Goal: Task Accomplishment & Management: Manage account settings

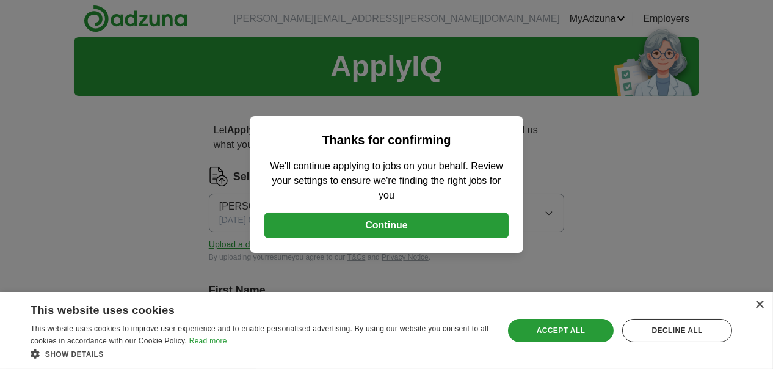
click at [399, 226] on button "Continue" at bounding box center [386, 226] width 244 height 26
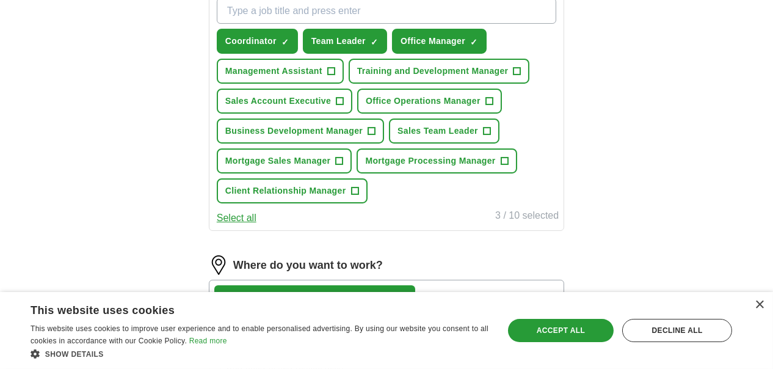
scroll to position [465, 0]
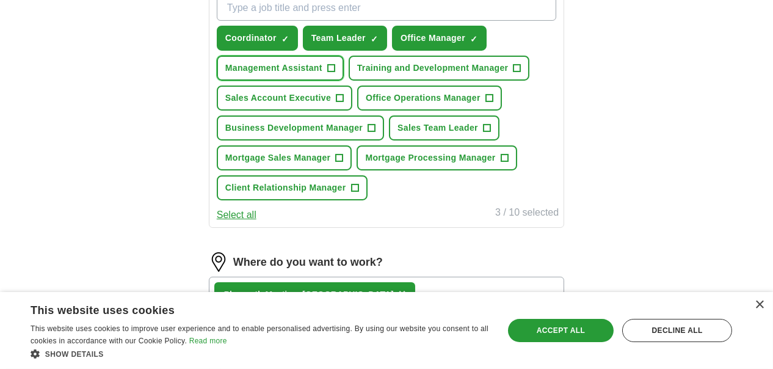
click at [335, 64] on span "+" at bounding box center [330, 69] width 7 height 10
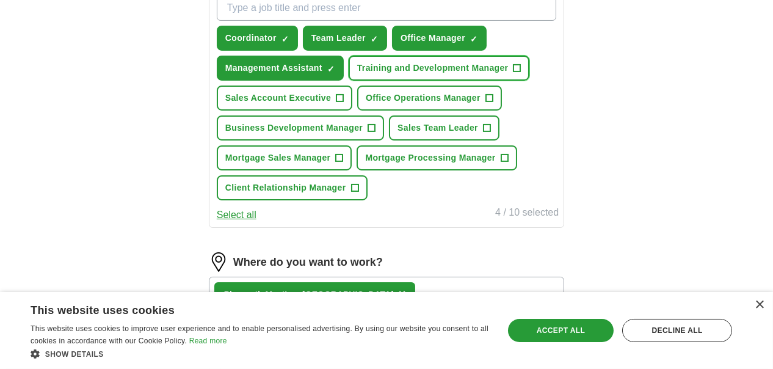
click at [514, 73] on span "+" at bounding box center [517, 69] width 7 height 10
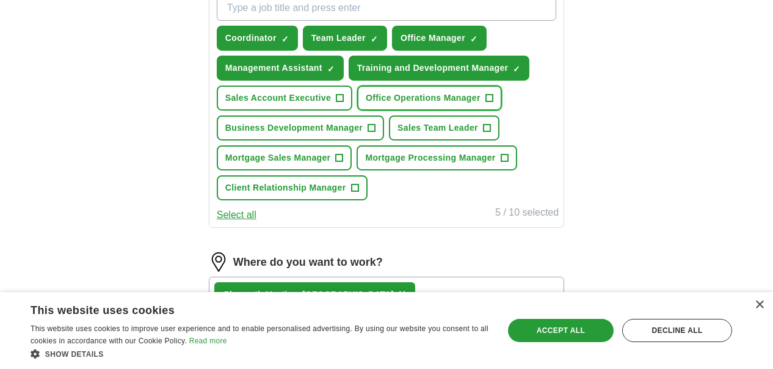
click at [486, 103] on span "+" at bounding box center [489, 98] width 7 height 10
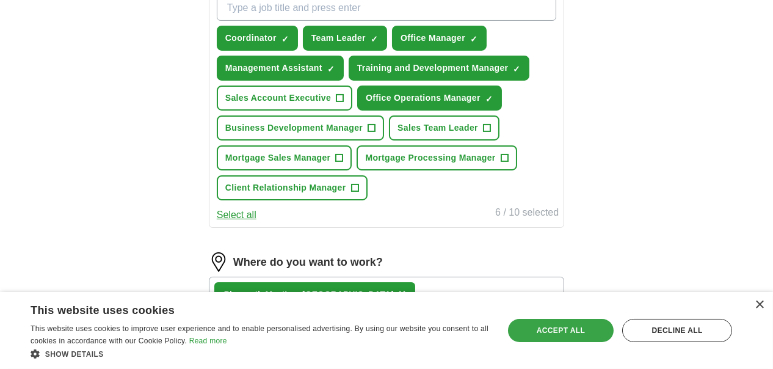
click at [538, 332] on div "Accept all" at bounding box center [561, 330] width 106 height 23
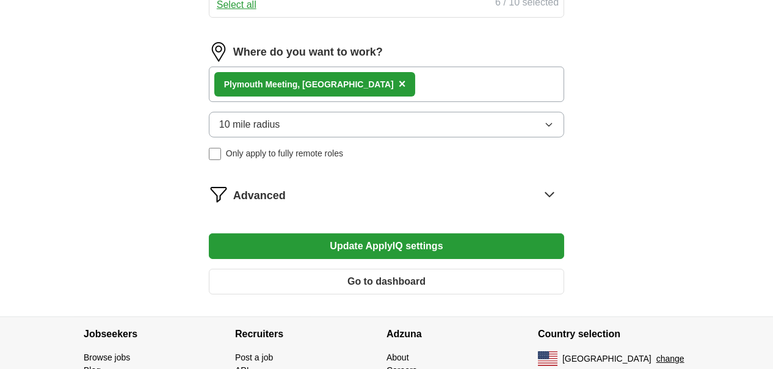
scroll to position [693, 0]
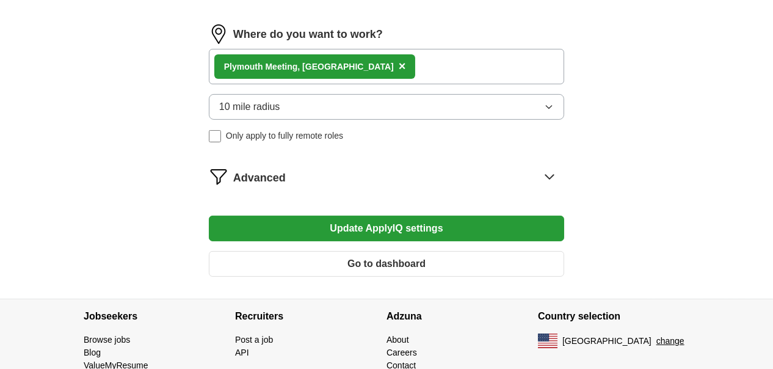
click at [376, 120] on button "10 mile radius" at bounding box center [386, 107] width 355 height 26
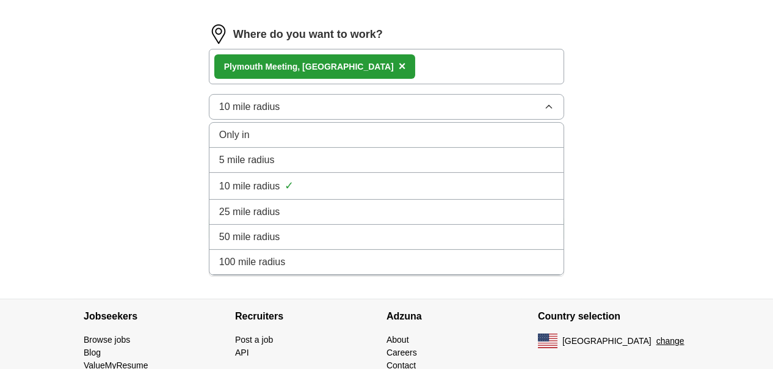
click at [262, 114] on span "10 mile radius" at bounding box center [249, 107] width 61 height 15
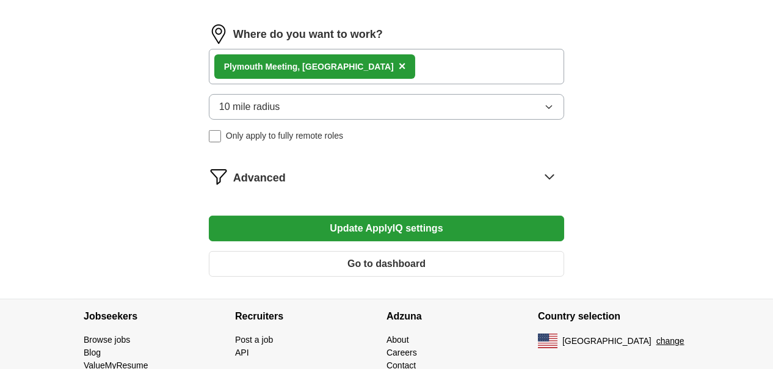
click at [262, 114] on span "10 mile radius" at bounding box center [249, 107] width 61 height 15
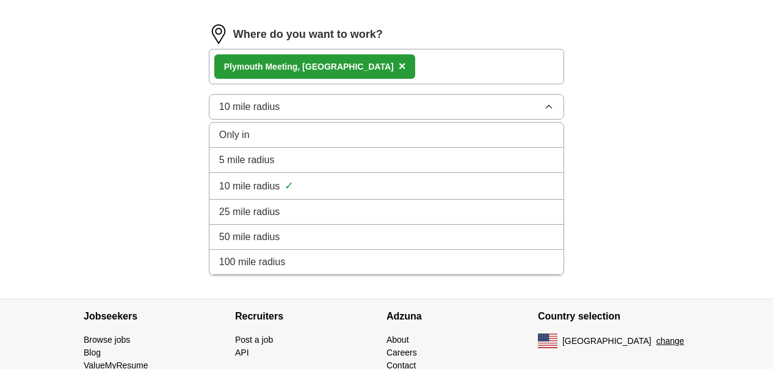
click at [263, 219] on span "25 mile radius" at bounding box center [249, 212] width 61 height 15
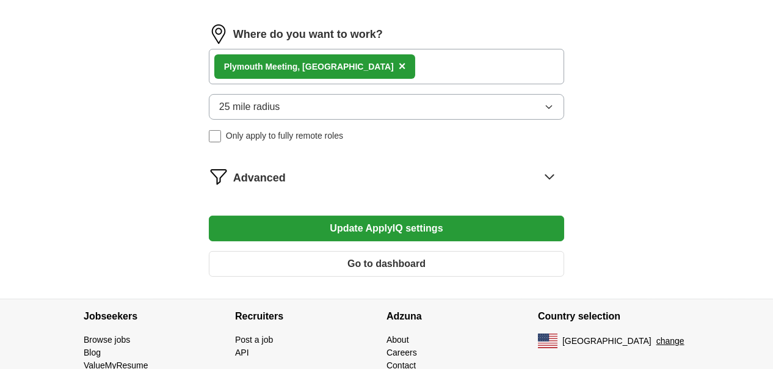
click at [326, 241] on button "Update ApplyIQ settings" at bounding box center [386, 229] width 355 height 26
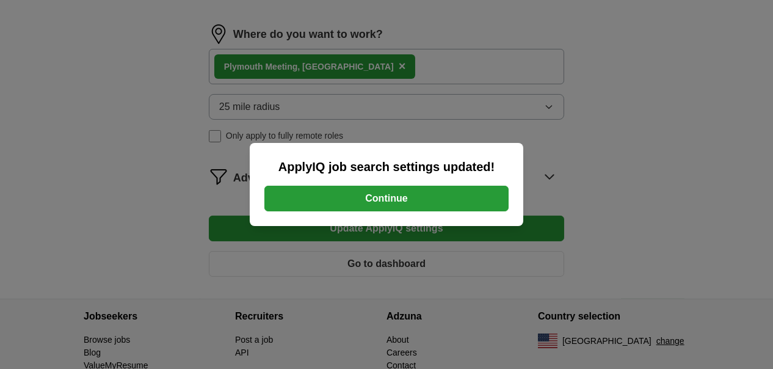
click at [352, 202] on button "Continue" at bounding box center [386, 199] width 244 height 26
